Goal: Transaction & Acquisition: Purchase product/service

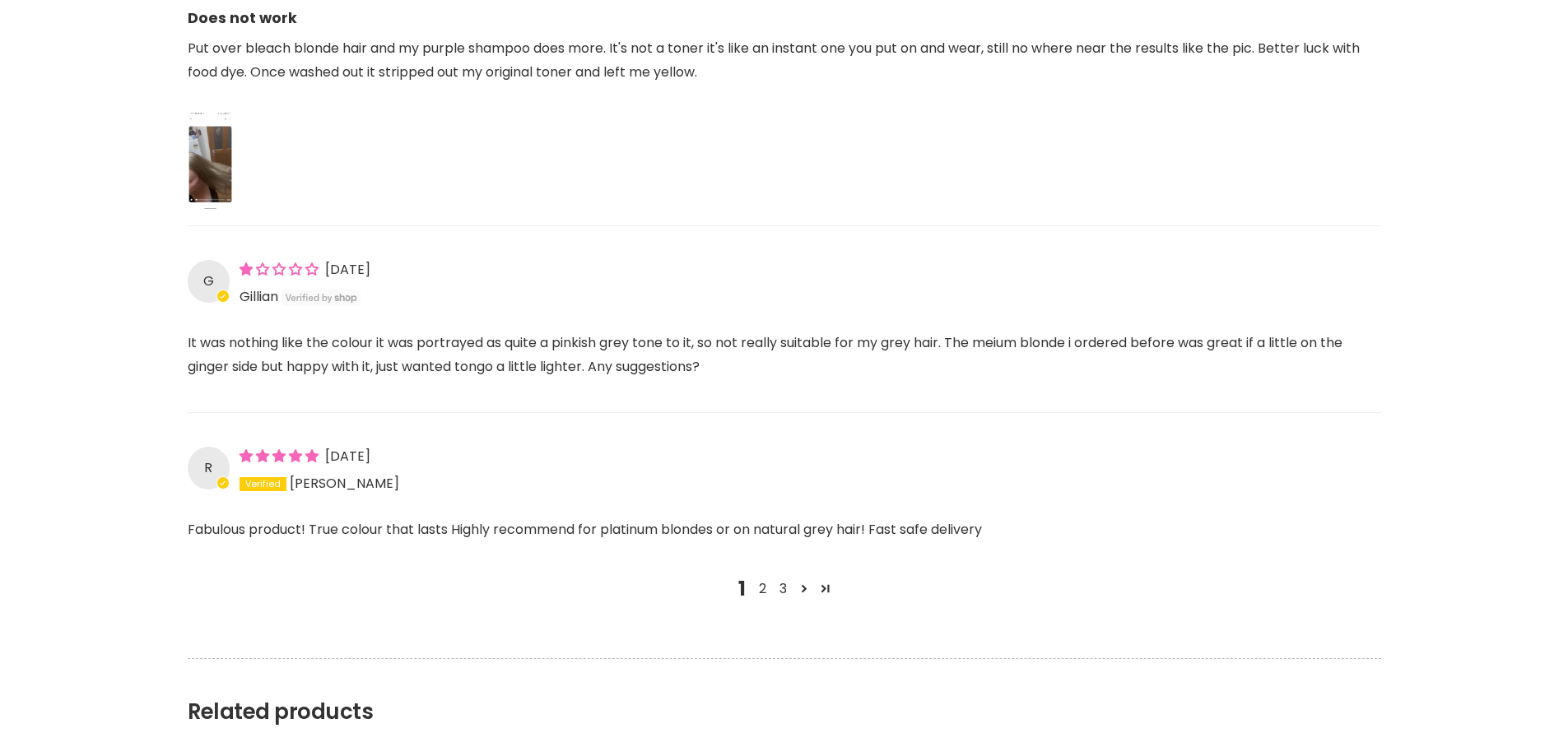
scroll to position [1974, 0]
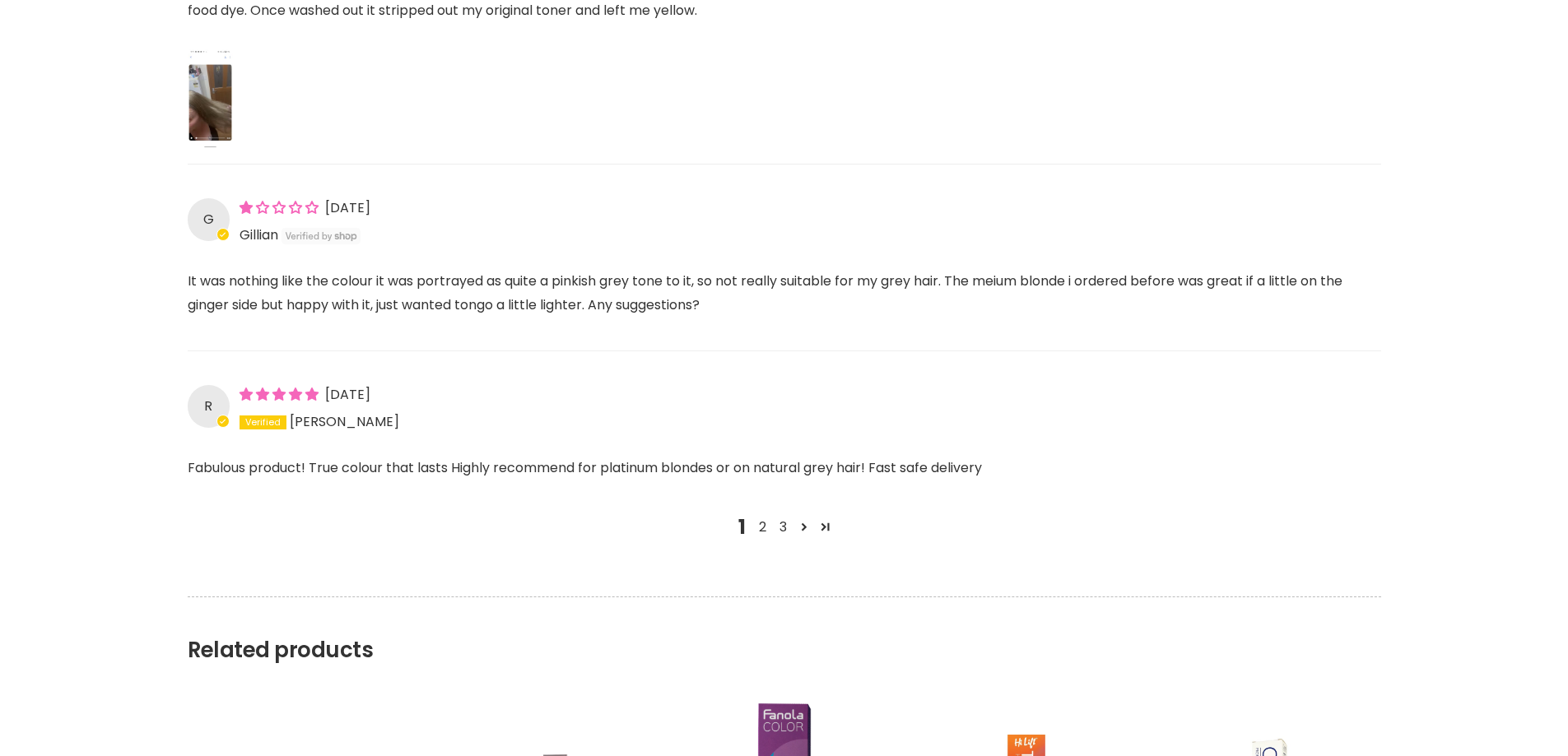
click at [743, 525] on div "1 2 3" at bounding box center [784, 520] width 1193 height 39
click at [761, 529] on link "2" at bounding box center [762, 527] width 21 height 20
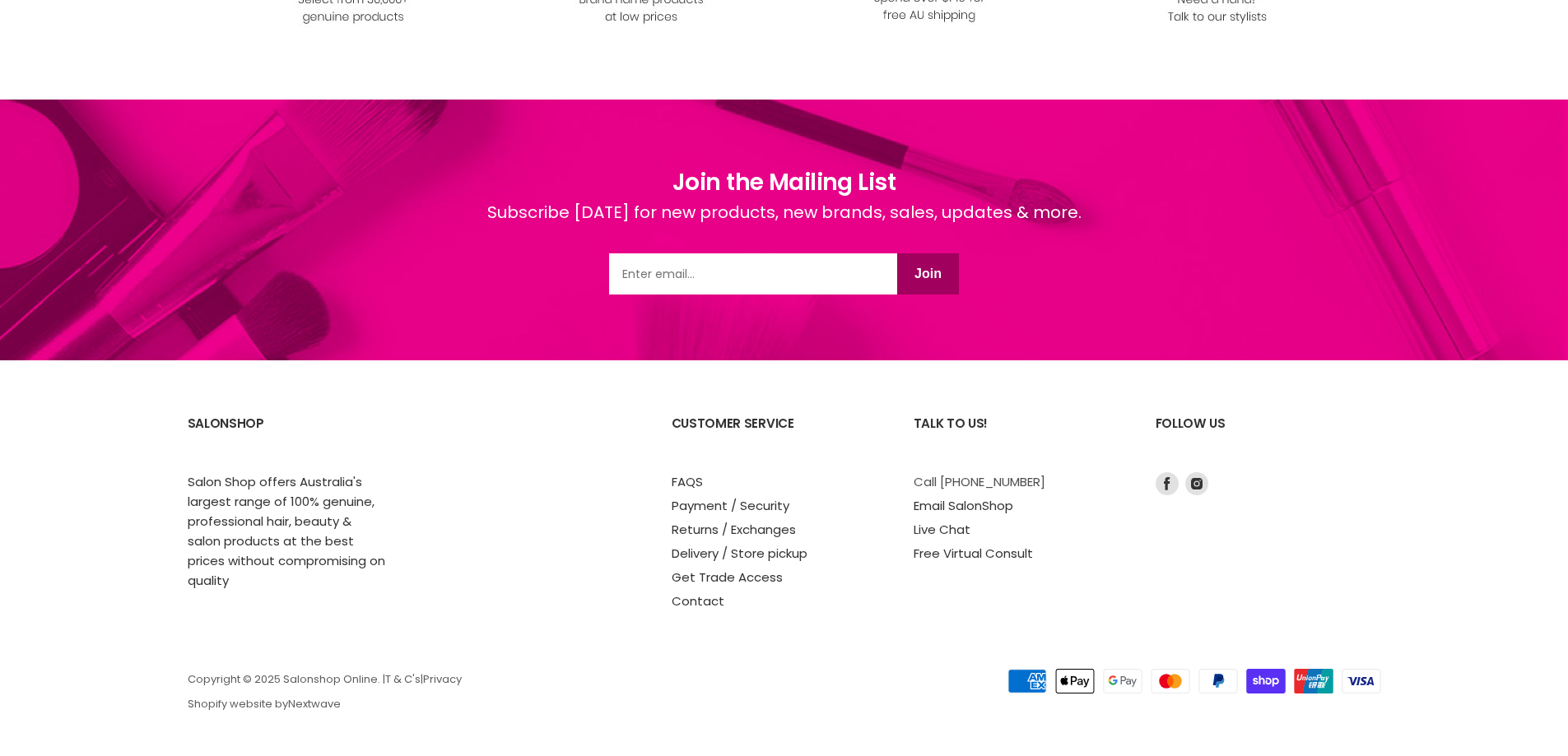
scroll to position [3146, 0]
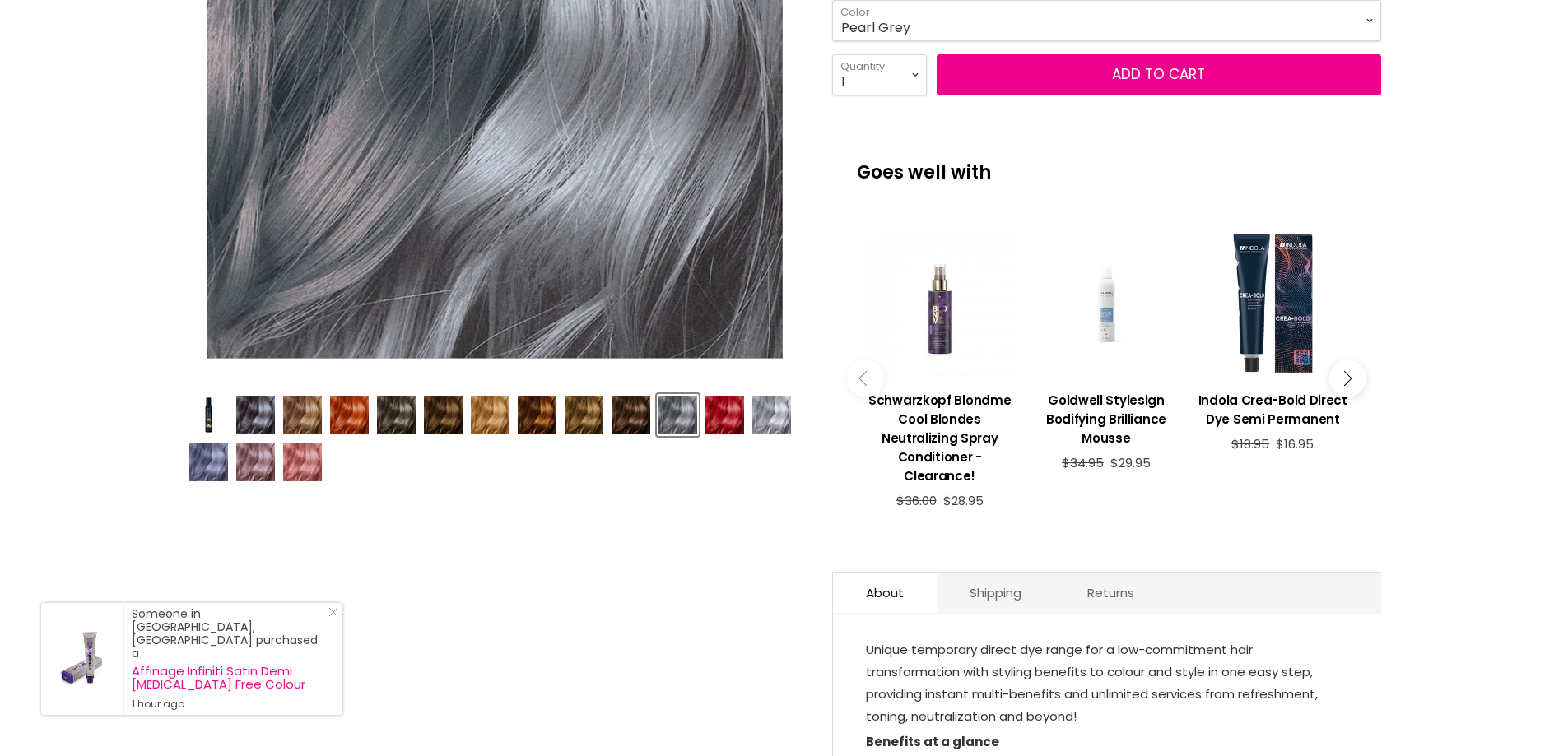
scroll to position [422, 0]
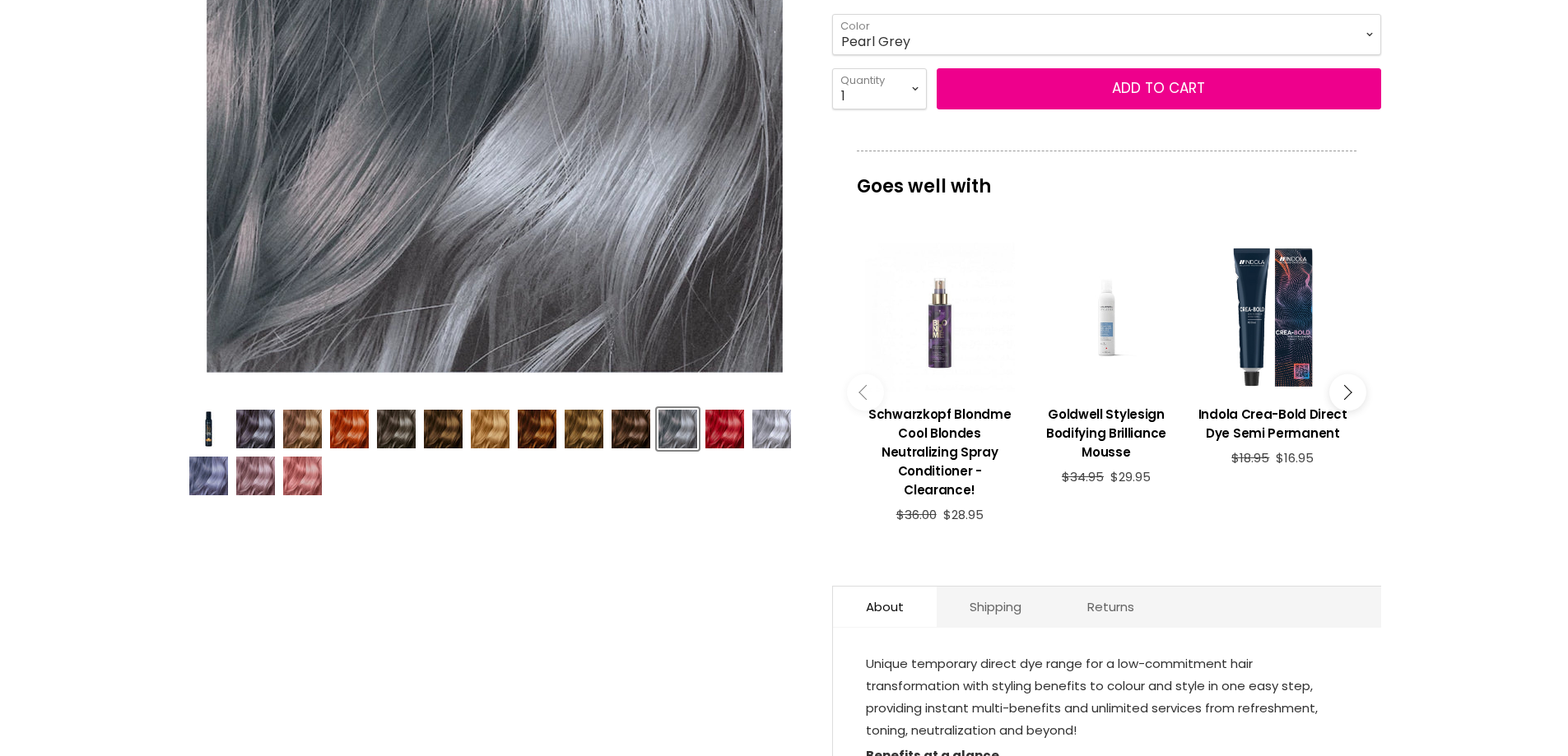
click at [668, 422] on img "Product thumbnails" at bounding box center [678, 429] width 38 height 38
click at [680, 428] on img "Product thumbnails" at bounding box center [678, 429] width 38 height 38
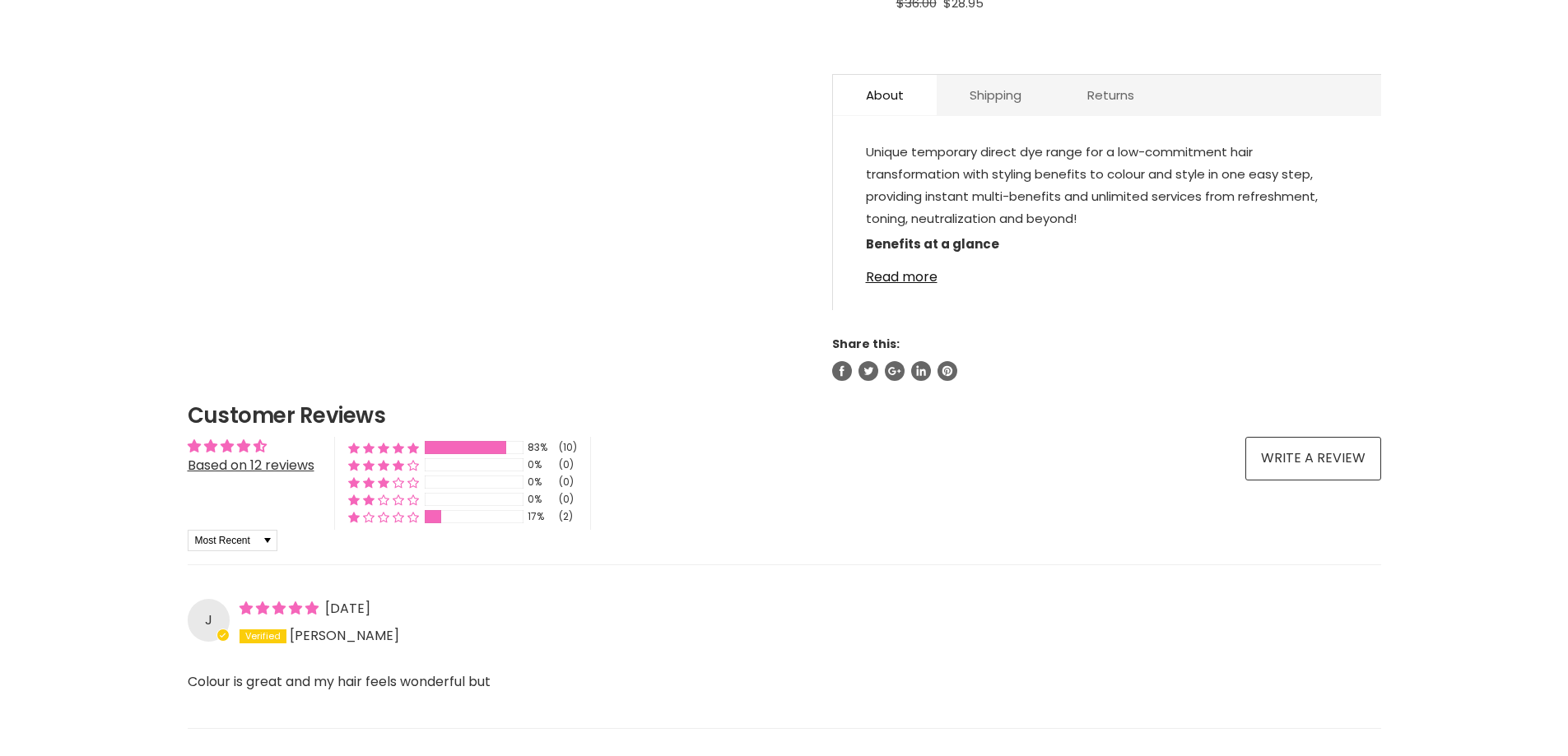
scroll to position [833, 0]
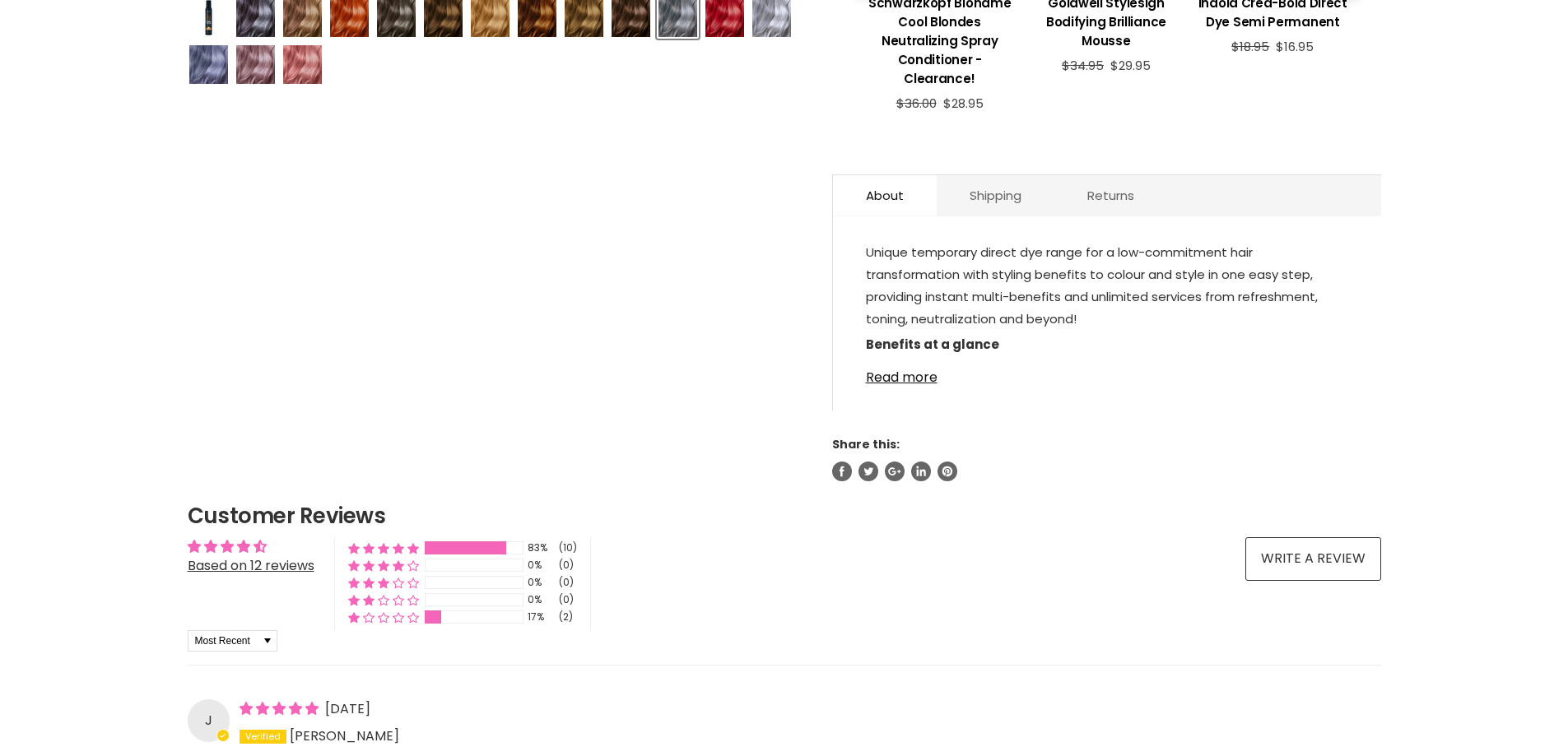
click at [666, 23] on img "Product thumbnails" at bounding box center [678, 17] width 38 height 38
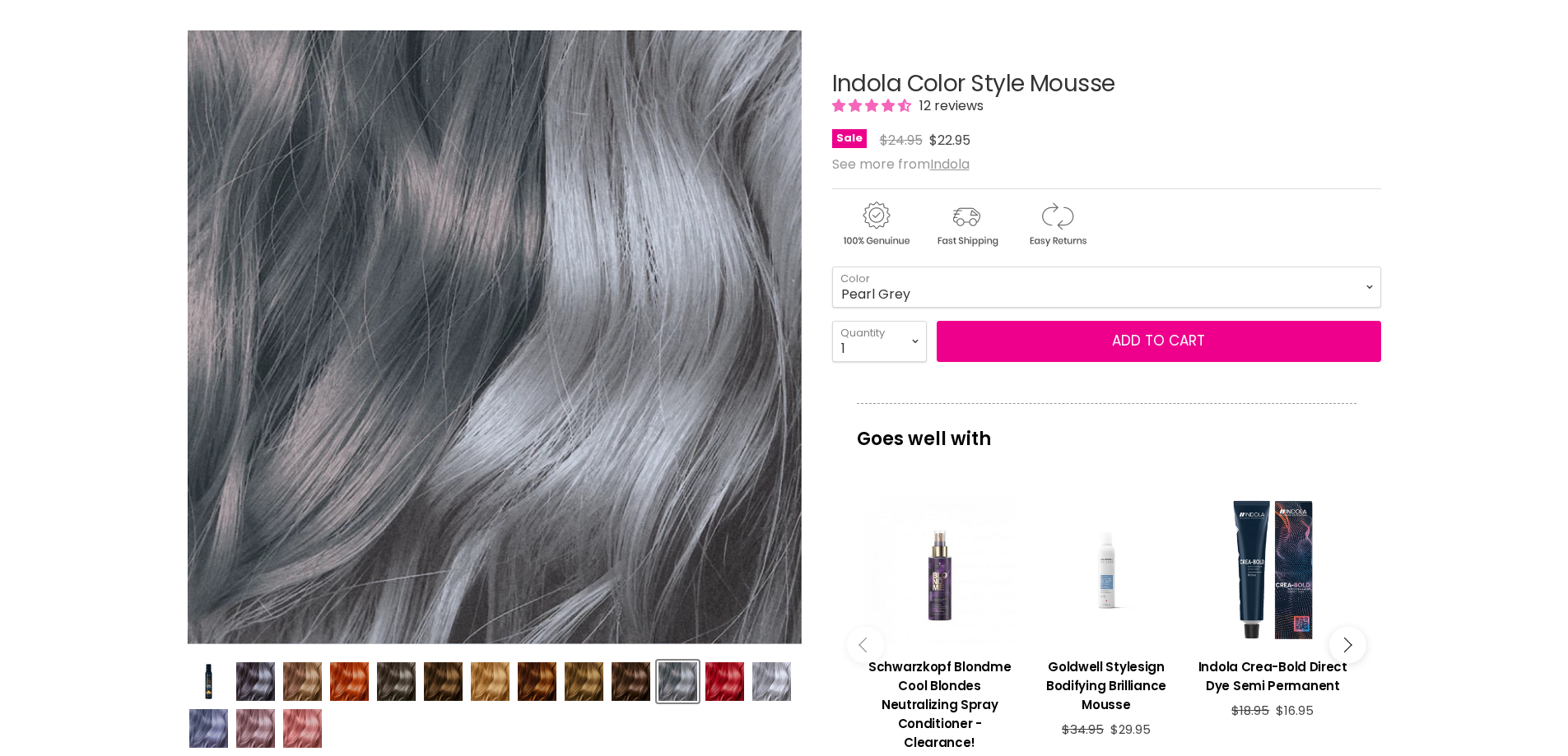
scroll to position [0, 0]
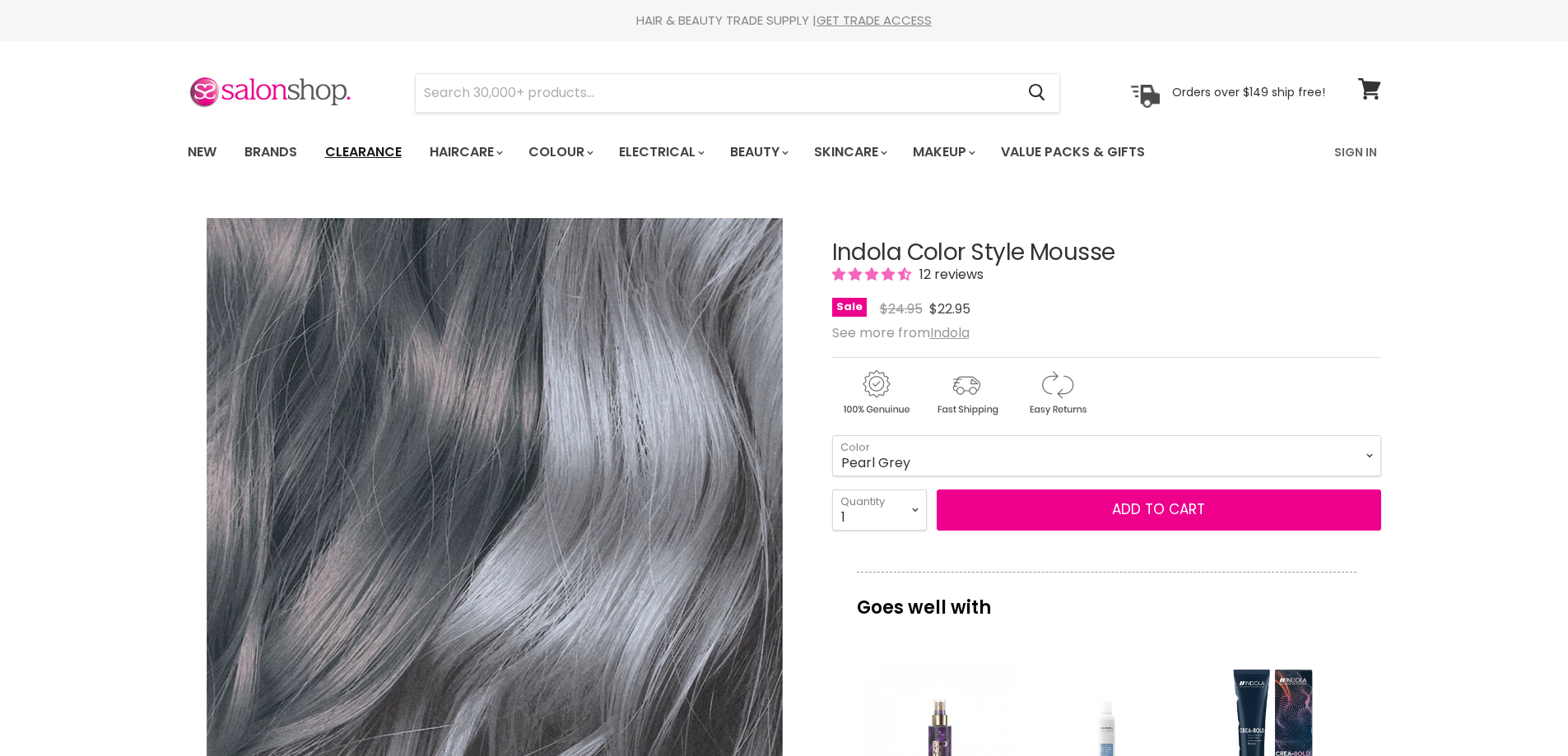
click at [375, 149] on link "Clearance" at bounding box center [363, 152] width 101 height 35
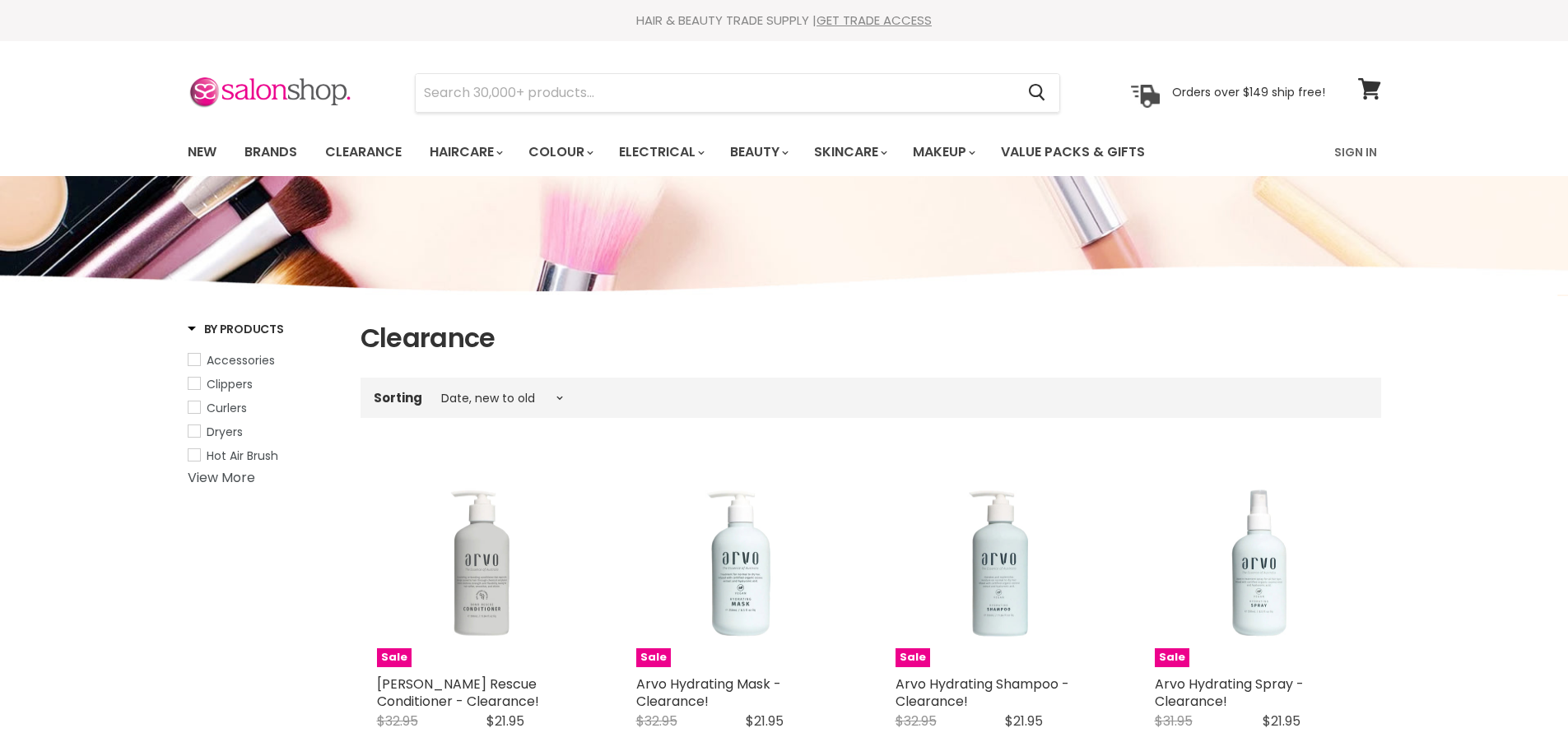
select select "created-descending"
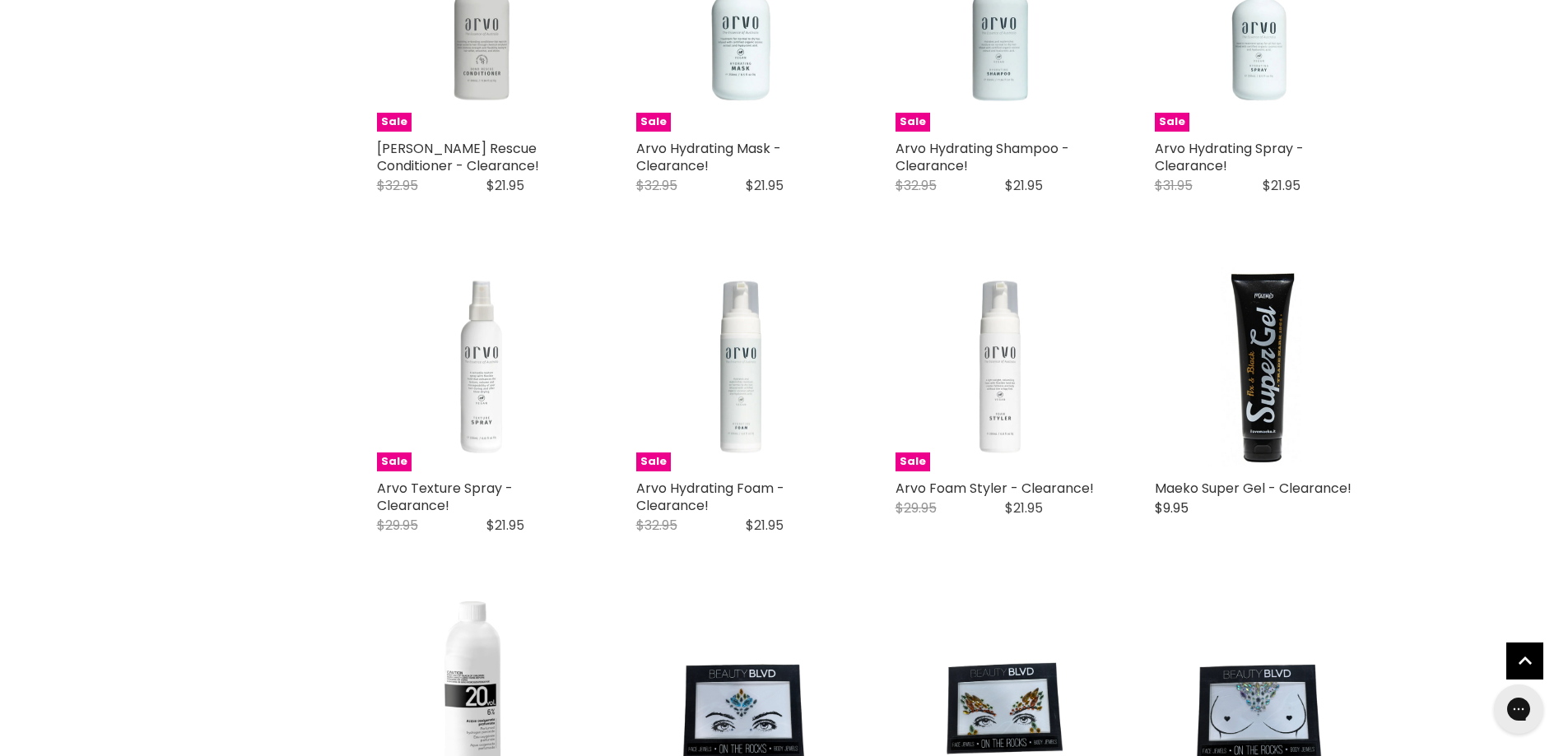
scroll to position [535, 0]
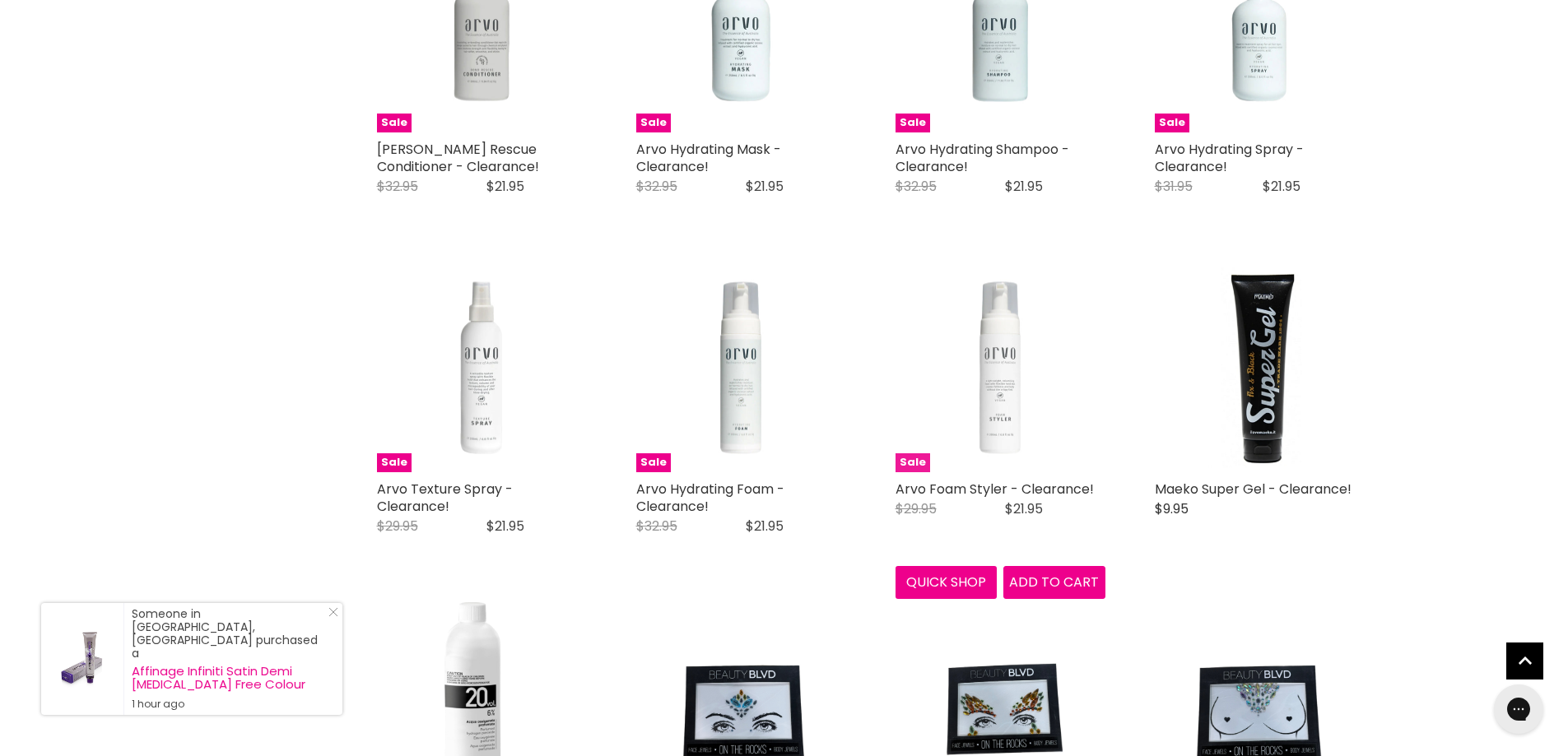
click at [1000, 398] on img "Main content" at bounding box center [1000, 367] width 210 height 210
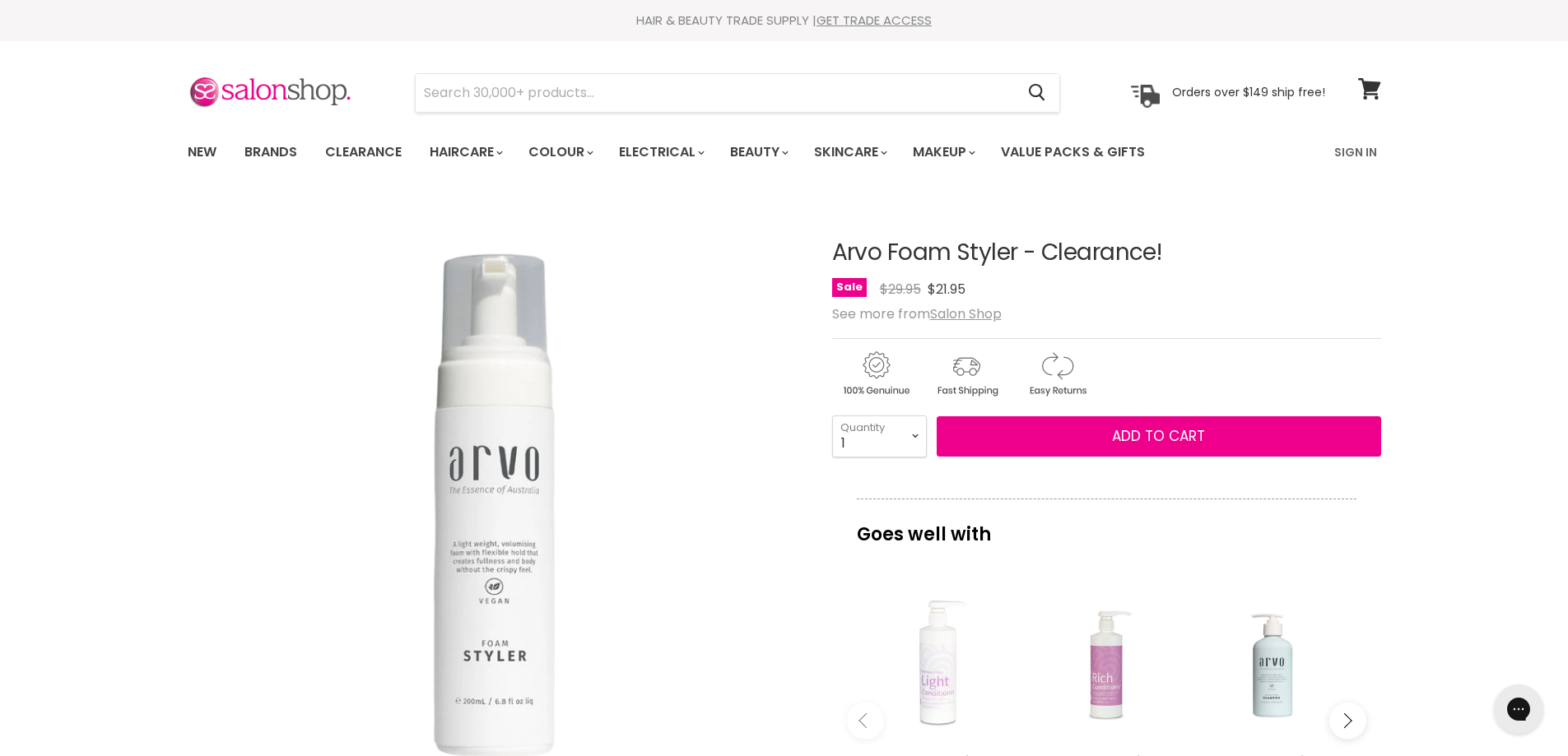
click at [494, 539] on img "Arvo Foam Styler - Clearance! image. Click or Scroll to Zoom." at bounding box center [494, 506] width 615 height 615
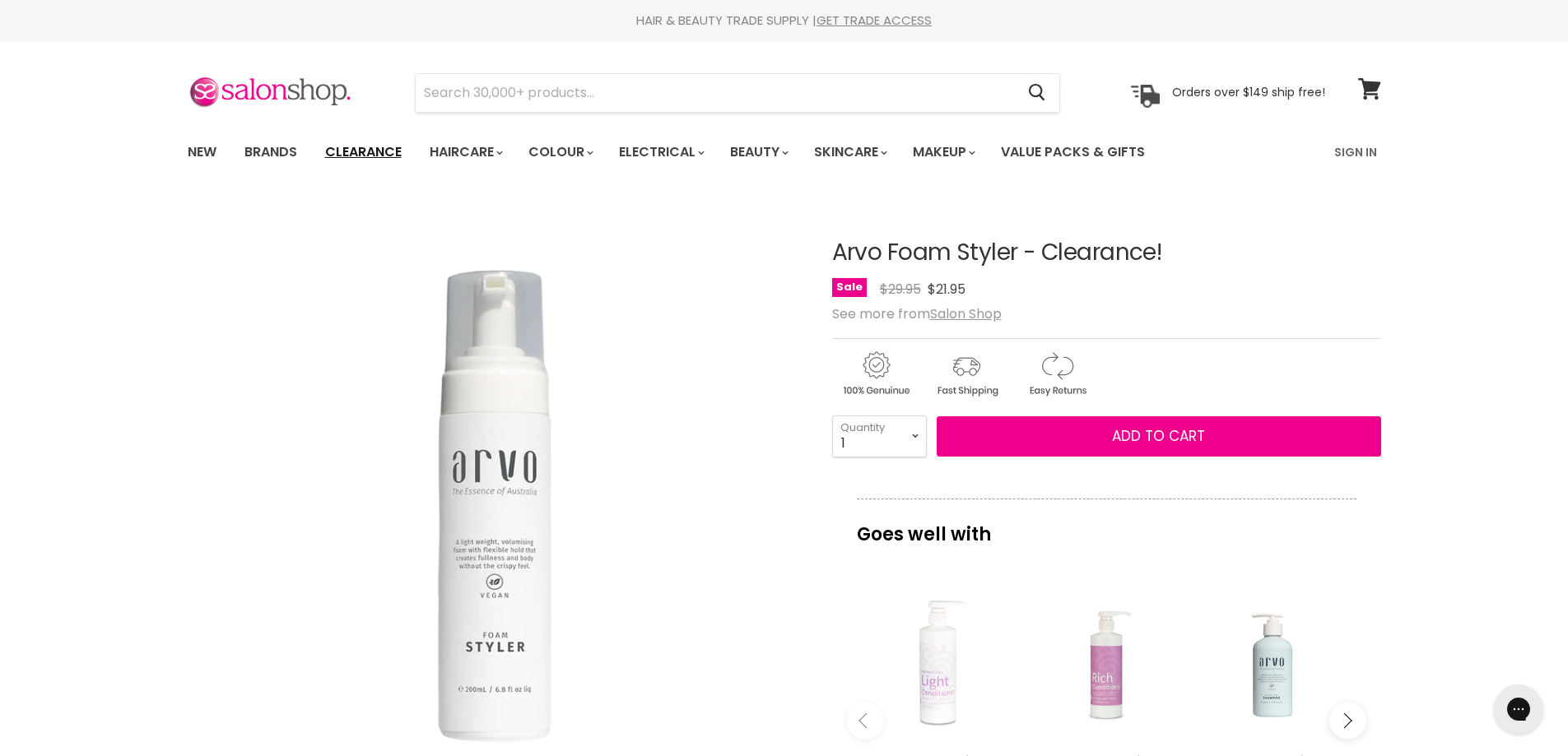
click at [366, 152] on link "Clearance" at bounding box center [363, 152] width 101 height 35
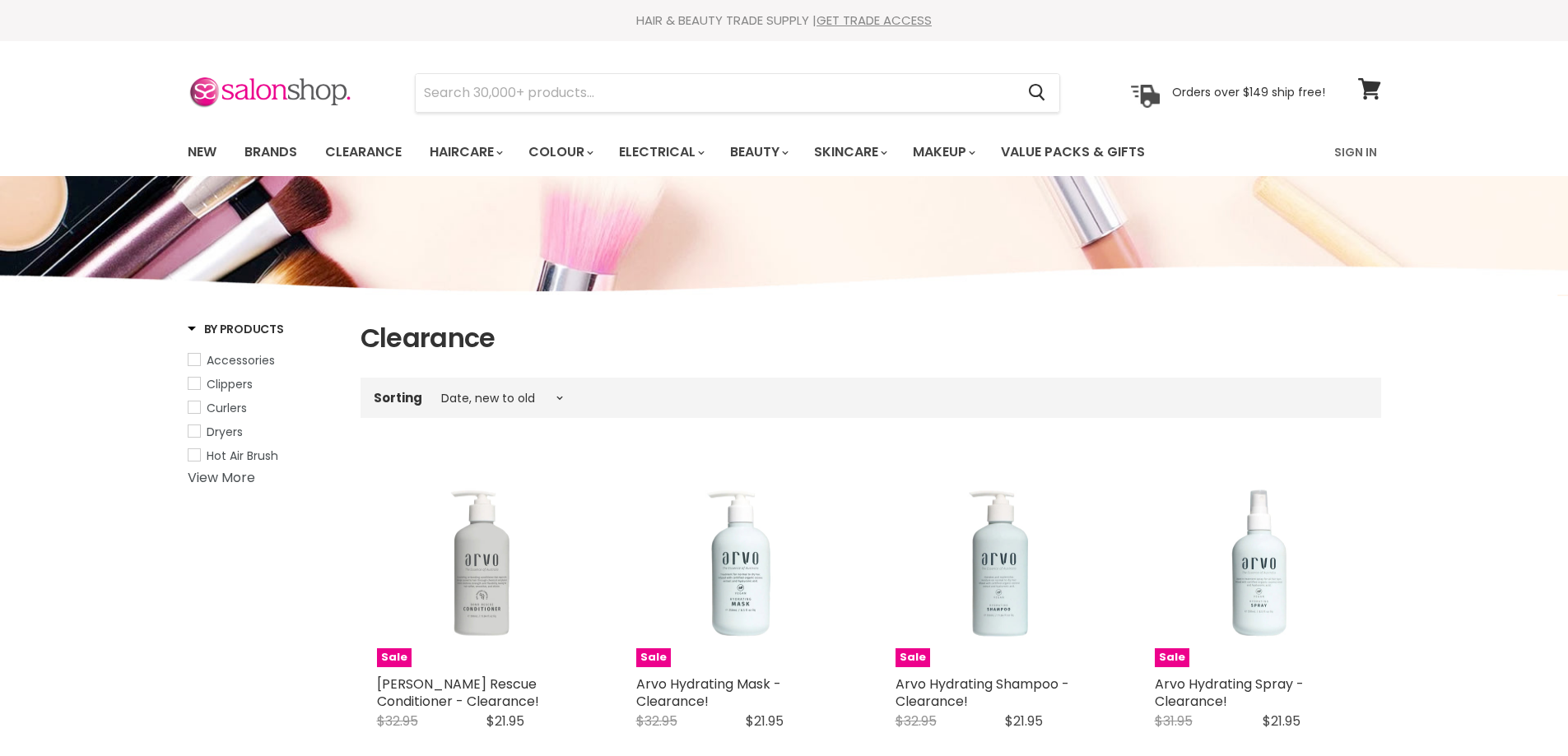
select select "created-descending"
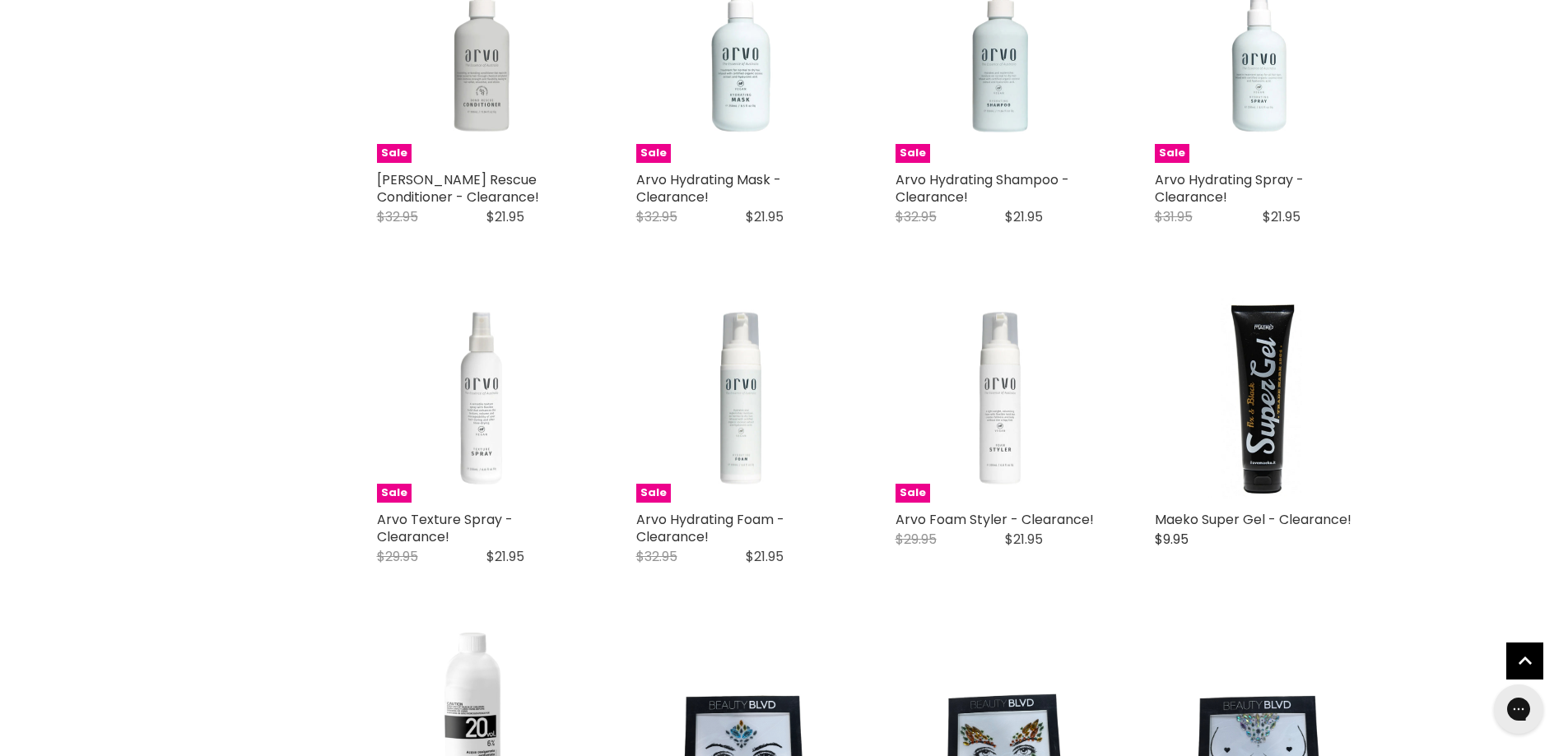
scroll to position [535, 0]
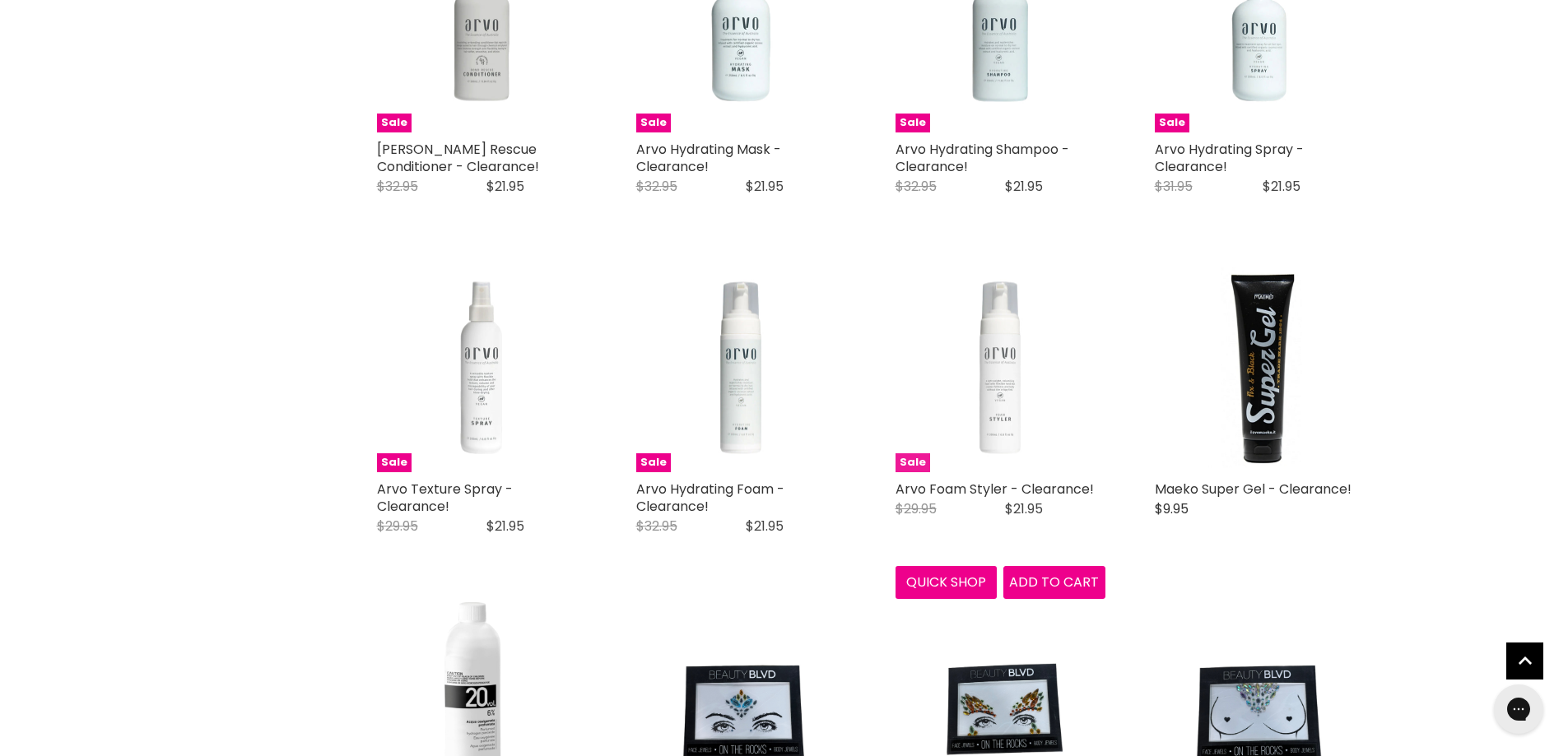
click at [1009, 331] on img "Main content" at bounding box center [1000, 367] width 210 height 210
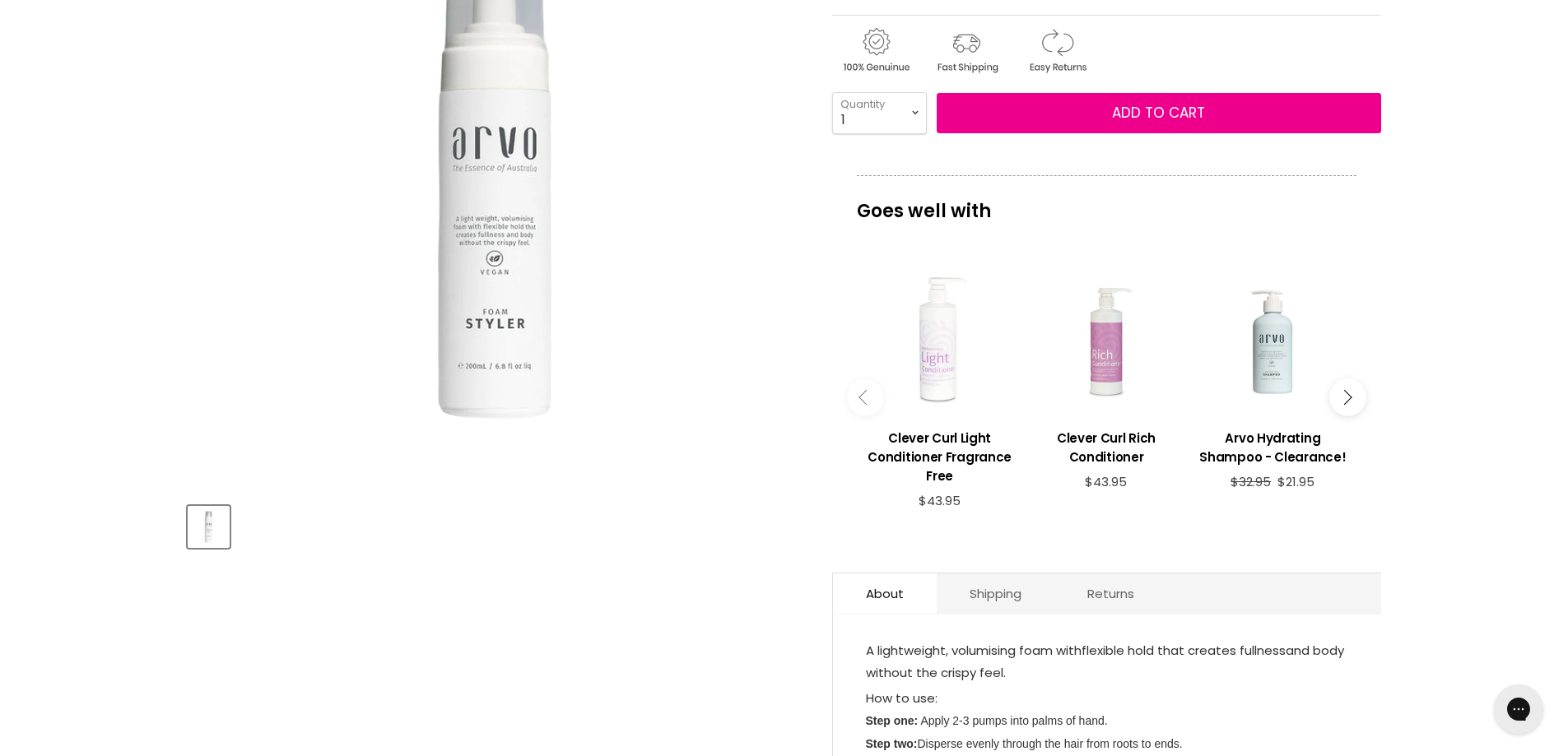
scroll to position [329, 0]
